Goal: Task Accomplishment & Management: Complete application form

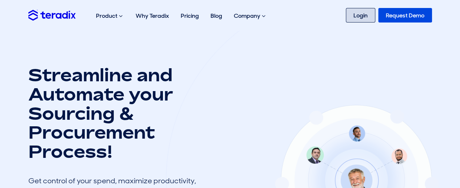
click at [374, 17] on link "Login" at bounding box center [360, 15] width 29 height 15
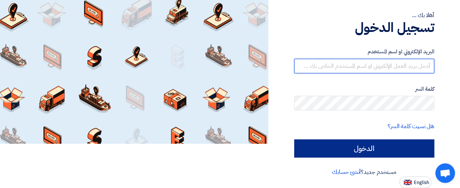
type input "sales@t-square.net"
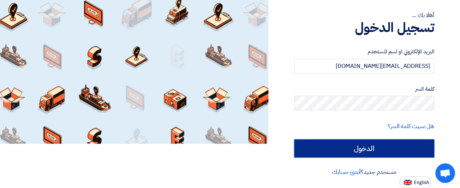
click at [387, 151] on input "الدخول" at bounding box center [364, 149] width 140 height 18
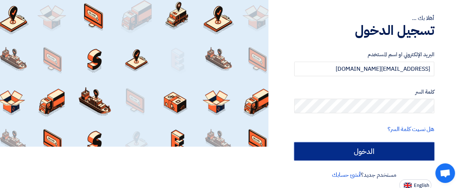
scroll to position [44, 0]
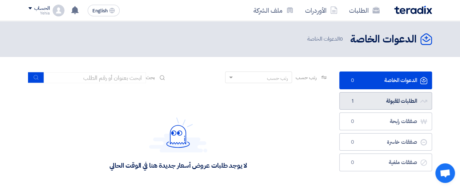
click at [394, 103] on link "الطلبات المقبولة الطلبات المقبولة 1" at bounding box center [385, 101] width 93 height 18
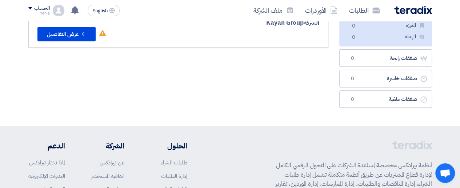
scroll to position [109, 0]
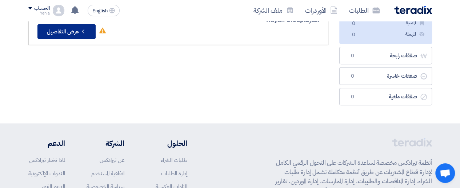
click at [75, 32] on button "Check details عرض التفاصيل" at bounding box center [66, 31] width 58 height 15
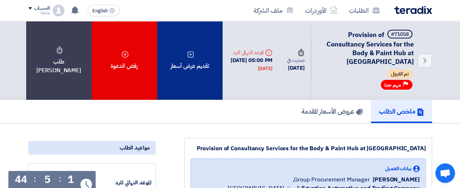
click at [187, 58] on div "تقديم عرض أسعار" at bounding box center [189, 60] width 65 height 79
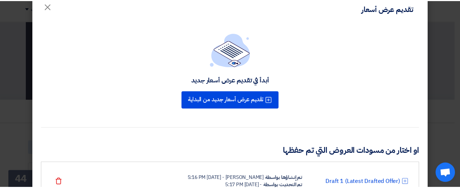
scroll to position [36, 0]
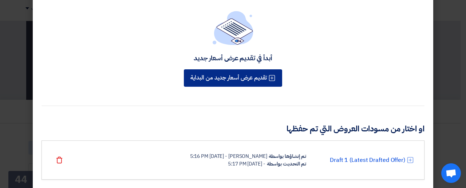
click at [232, 81] on button "تقديم عرض أسعار جديد من البداية" at bounding box center [233, 77] width 98 height 17
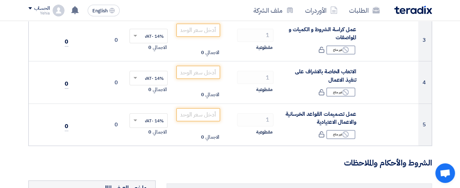
scroll to position [218, 0]
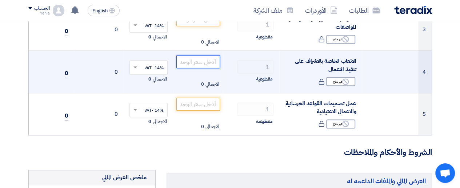
click at [206, 67] on input "number" at bounding box center [198, 61] width 44 height 13
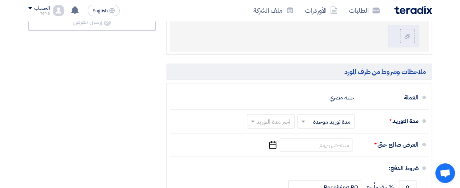
scroll to position [509, 0]
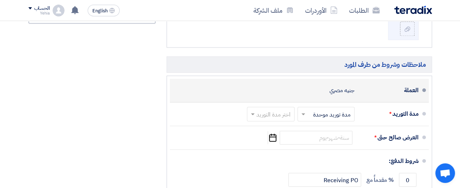
click at [352, 90] on div "جنيه مصري" at bounding box center [341, 91] width 25 height 14
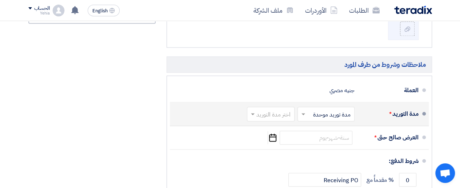
click at [343, 115] on input "text" at bounding box center [324, 115] width 53 height 11
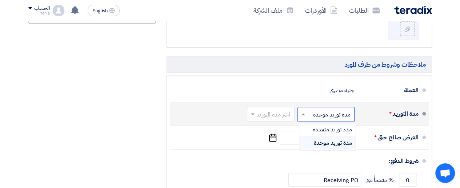
click at [343, 115] on input "text" at bounding box center [324, 115] width 53 height 11
click at [266, 116] on input "text" at bounding box center [269, 115] width 44 height 11
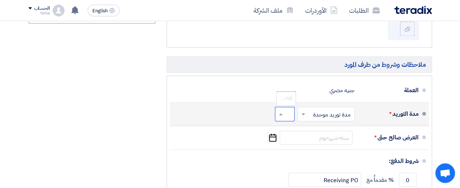
scroll to position [0, -5]
type input "xx"
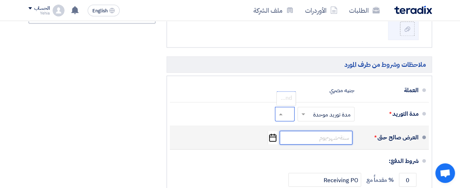
click at [346, 136] on input at bounding box center [316, 138] width 73 height 14
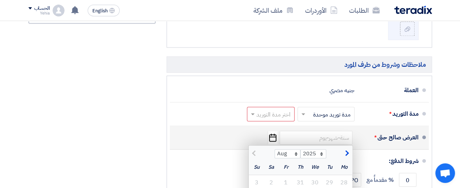
click at [369, 132] on div "العرض صالح حتى *" at bounding box center [390, 137] width 58 height 17
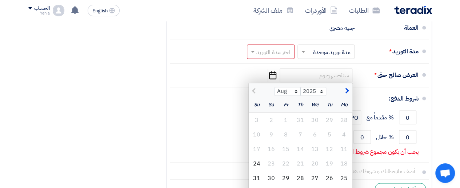
scroll to position [582, 0]
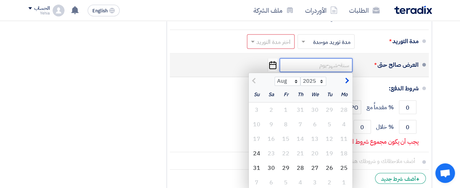
click at [307, 65] on input at bounding box center [316, 65] width 73 height 14
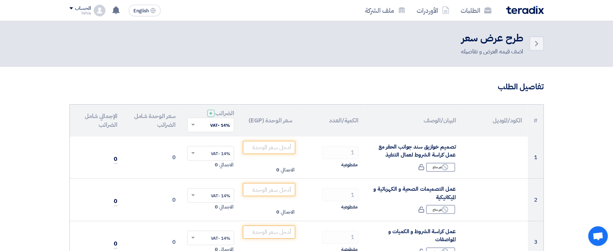
scroll to position [0, 0]
click at [460, 49] on link "Back" at bounding box center [537, 44] width 15 height 15
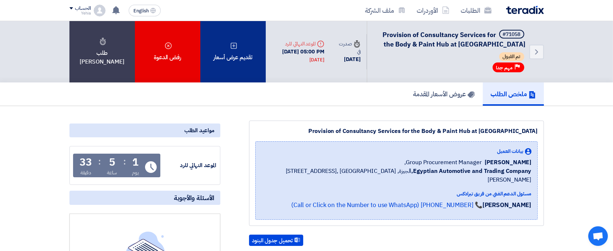
click at [234, 56] on div "تقديم عرض أسعار" at bounding box center [232, 51] width 65 height 61
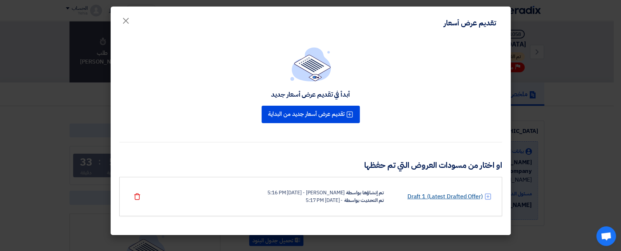
click at [460, 188] on link "Draft 1 (Latest Drafted Offer)" at bounding box center [444, 196] width 75 height 9
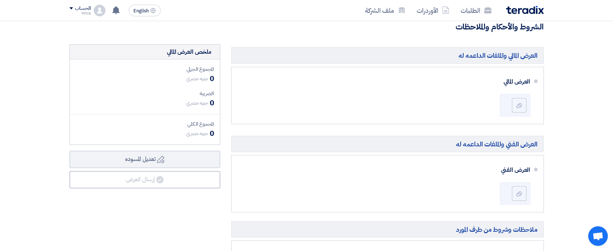
scroll to position [291, 0]
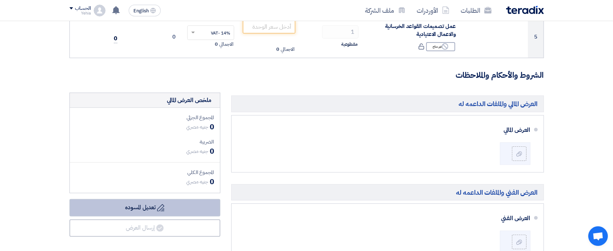
click at [157, 188] on button "Draft تعديل المسوده" at bounding box center [144, 207] width 151 height 17
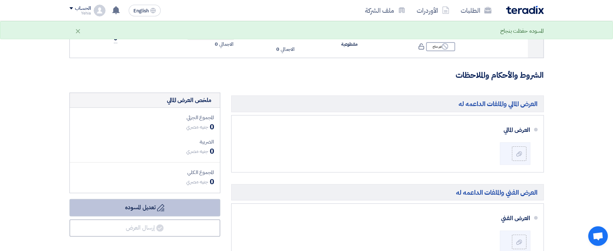
click at [157, 188] on button "Draft تعديل المسوده" at bounding box center [144, 207] width 151 height 17
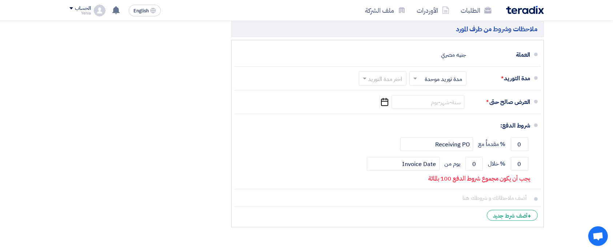
scroll to position [553, 0]
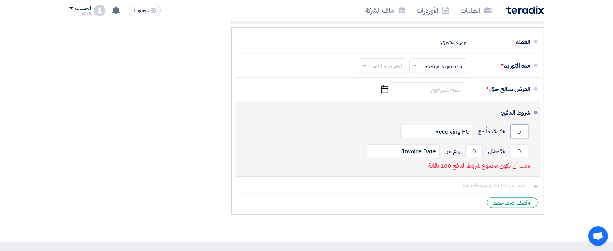
click at [460, 126] on input "0" at bounding box center [519, 132] width 17 height 14
click at [460, 153] on input "0" at bounding box center [519, 151] width 17 height 14
click at [460, 153] on input "0" at bounding box center [474, 151] width 17 height 14
click at [434, 152] on input "Invoice Date" at bounding box center [403, 151] width 73 height 14
click at [460, 131] on input "0" at bounding box center [519, 132] width 17 height 14
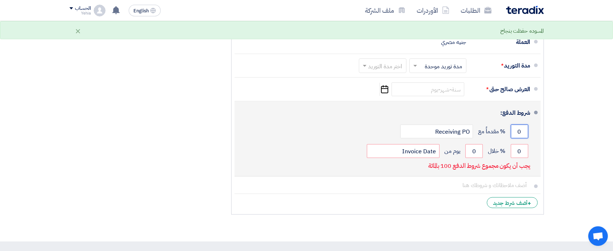
type input "-1"
type input "25"
type input "75"
click at [460, 147] on input "0" at bounding box center [474, 151] width 17 height 14
click at [460, 152] on input "0" at bounding box center [474, 151] width 17 height 14
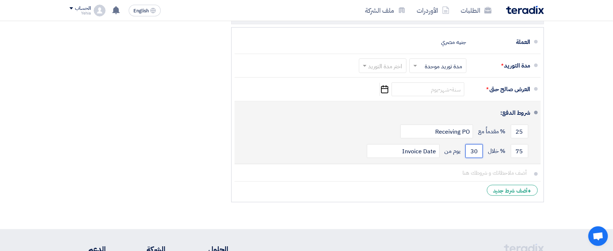
type input "30"
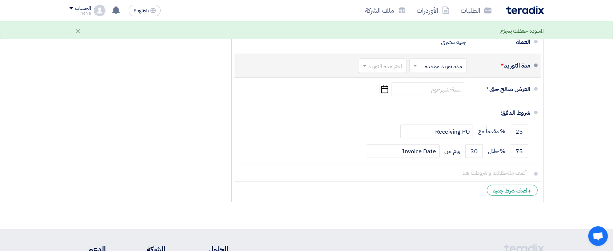
click at [448, 68] on input "text" at bounding box center [436, 66] width 53 height 11
click at [448, 92] on span "مدة توريد موحدة" at bounding box center [445, 95] width 38 height 9
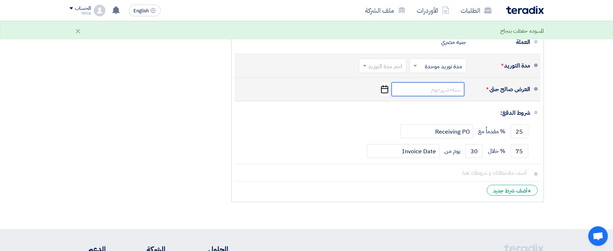
click at [449, 88] on input at bounding box center [428, 90] width 73 height 14
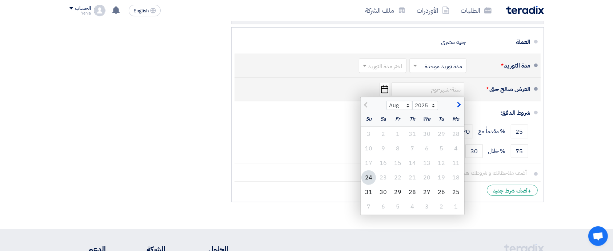
click at [458, 106] on span "button" at bounding box center [458, 106] width 4 height 8
select select "9"
click at [370, 175] on div "28" at bounding box center [369, 178] width 15 height 15
type input "9/28/2025"
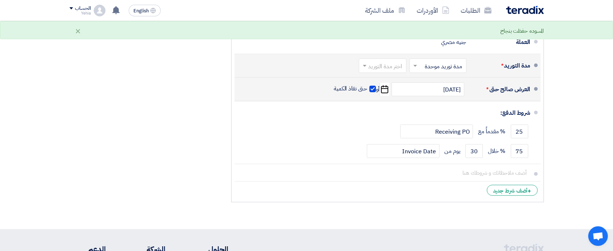
click at [374, 89] on span at bounding box center [373, 89] width 7 height 7
click at [367, 89] on input "حتى نفاذ الكمية" at bounding box center [350, 92] width 35 height 14
checkbox input "false"
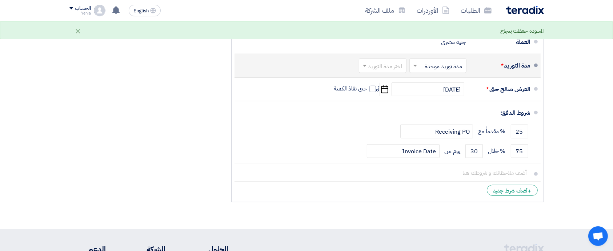
click at [439, 65] on input "text" at bounding box center [436, 66] width 53 height 11
click at [440, 65] on input "text" at bounding box center [436, 66] width 53 height 11
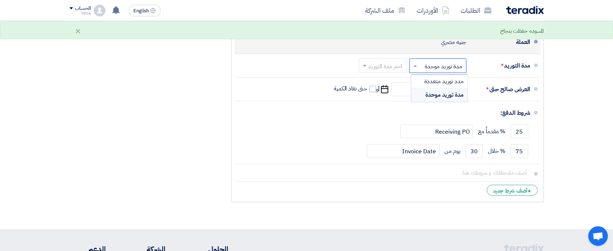
scroll to position [504, 0]
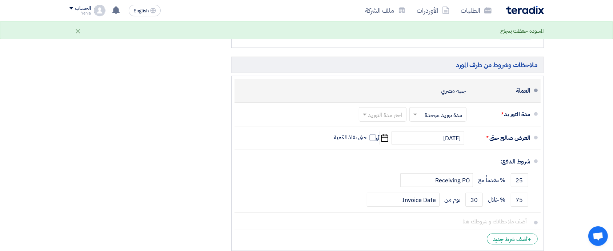
click at [460, 85] on div "العملة" at bounding box center [502, 90] width 58 height 17
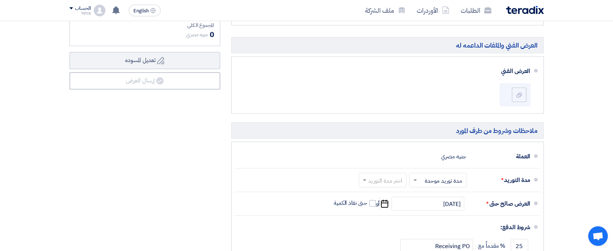
scroll to position [456, 0]
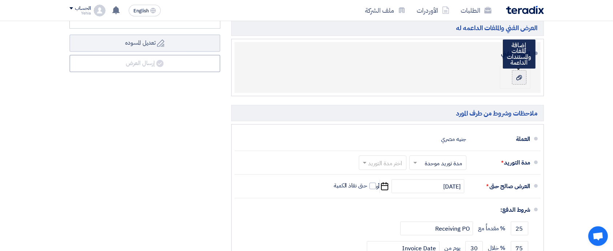
click at [460, 79] on label at bounding box center [519, 77] width 15 height 15
click at [0, 0] on input "file" at bounding box center [0, 0] width 0 height 0
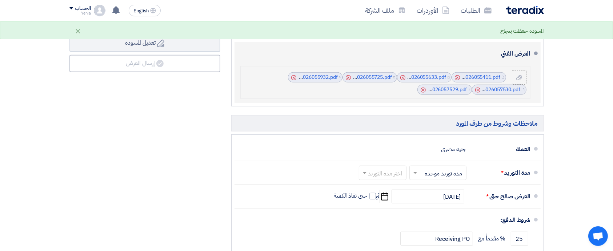
click at [423, 91] on icon "Cancel" at bounding box center [423, 90] width 5 height 5
click at [460, 90] on use at bounding box center [477, 90] width 5 height 5
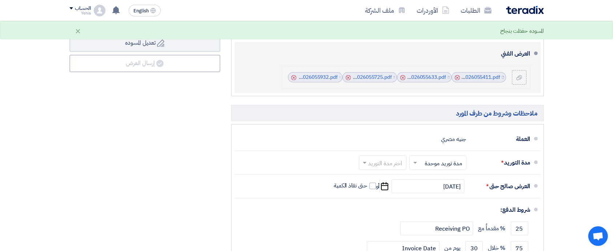
click at [457, 77] on icon "Cancel" at bounding box center [457, 77] width 5 height 5
click at [402, 77] on use at bounding box center [403, 77] width 5 height 5
click at [459, 77] on icon "Cancel" at bounding box center [457, 77] width 5 height 5
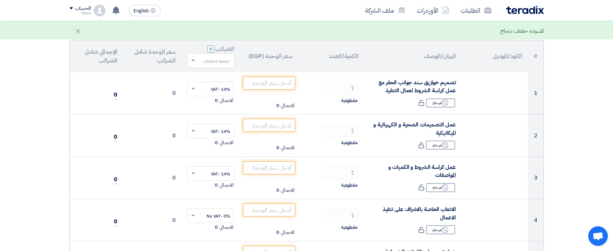
scroll to position [0, 0]
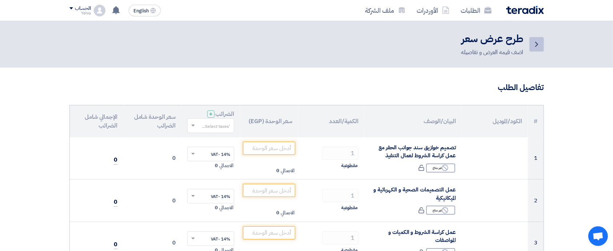
click at [460, 45] on icon "Back" at bounding box center [537, 44] width 9 height 9
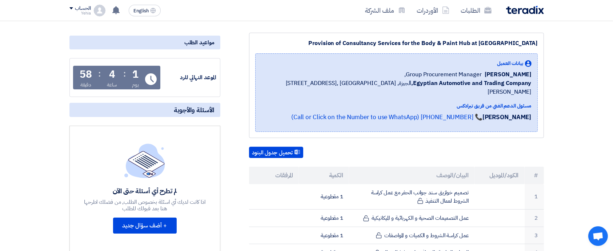
scroll to position [97, 0]
